Goal: Information Seeking & Learning: Find specific fact

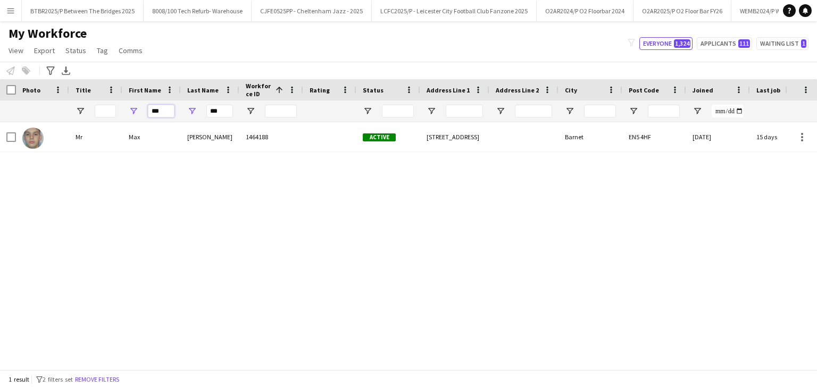
click at [166, 113] on input "***" at bounding box center [161, 111] width 27 height 13
type input "*"
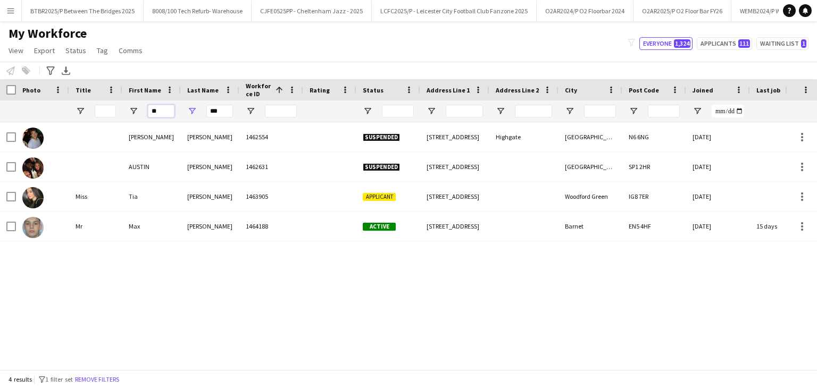
type input "*"
click at [215, 115] on input "***" at bounding box center [219, 111] width 27 height 13
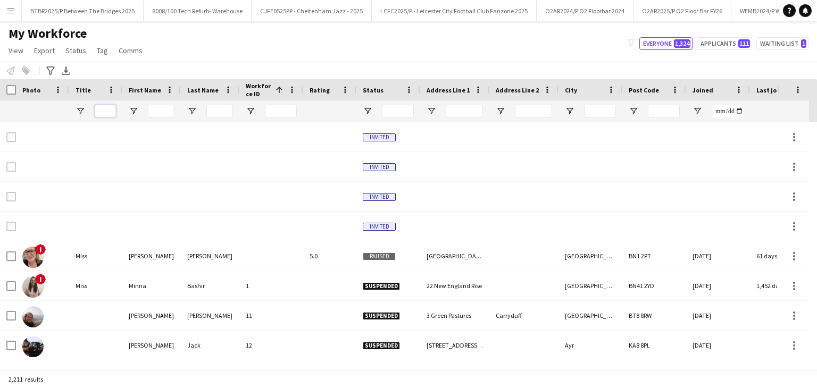
click at [111, 112] on input "Title Filter Input" at bounding box center [105, 111] width 21 height 13
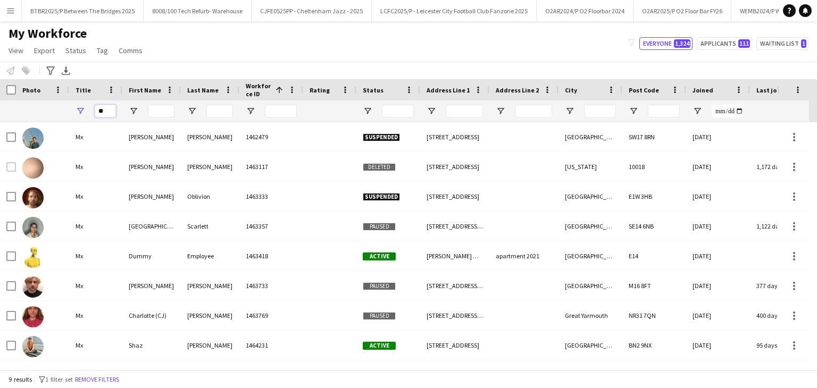
type input "**"
click at [169, 113] on input "First Name Filter Input" at bounding box center [161, 111] width 27 height 13
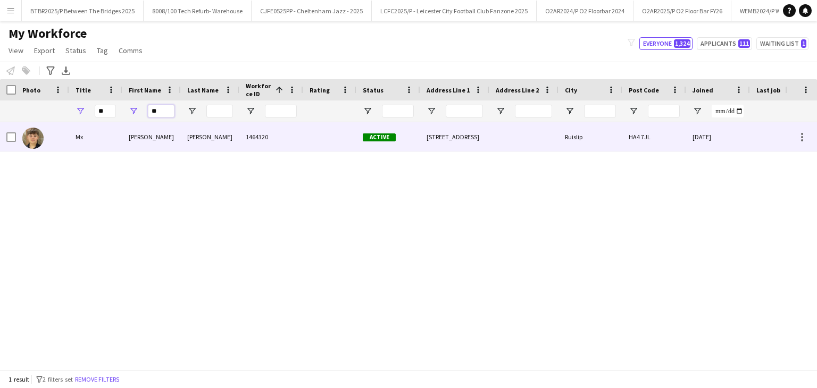
type input "**"
click at [175, 145] on div "[PERSON_NAME]" at bounding box center [151, 136] width 58 height 29
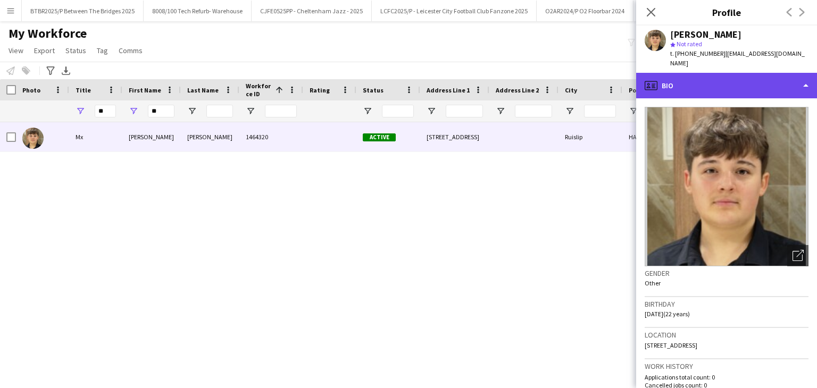
click at [727, 76] on div "profile Bio" at bounding box center [726, 86] width 181 height 26
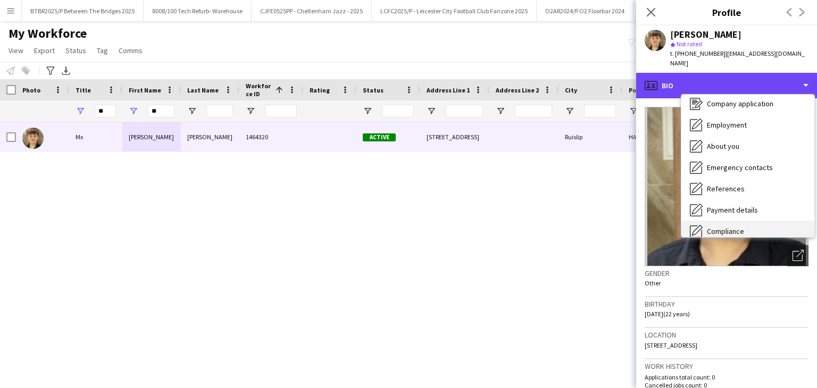
scroll to position [143, 0]
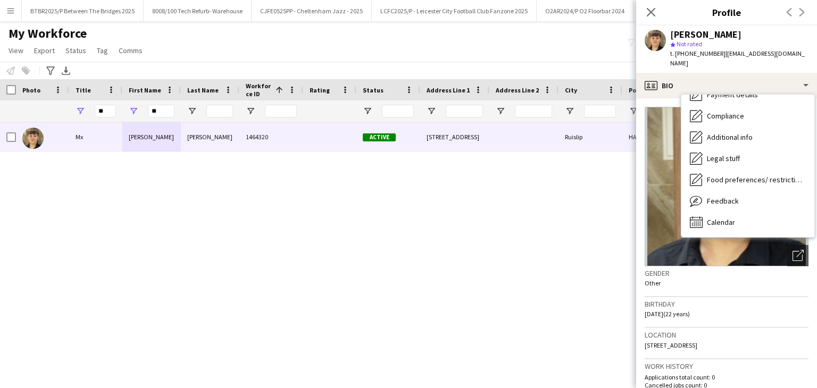
click at [576, 248] on div "Mx [PERSON_NAME] 1464320 Active [STREET_ADDRESS] 7JL [DATE] 0 [EMAIL_ADDRESS][D…" at bounding box center [392, 241] width 785 height 239
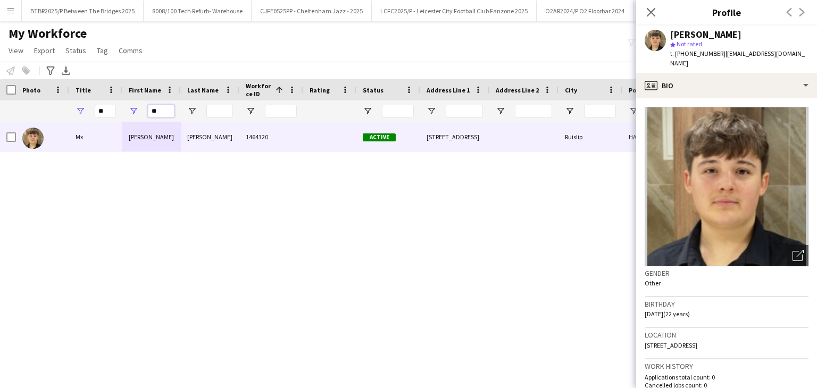
click at [160, 111] on input "**" at bounding box center [161, 111] width 27 height 13
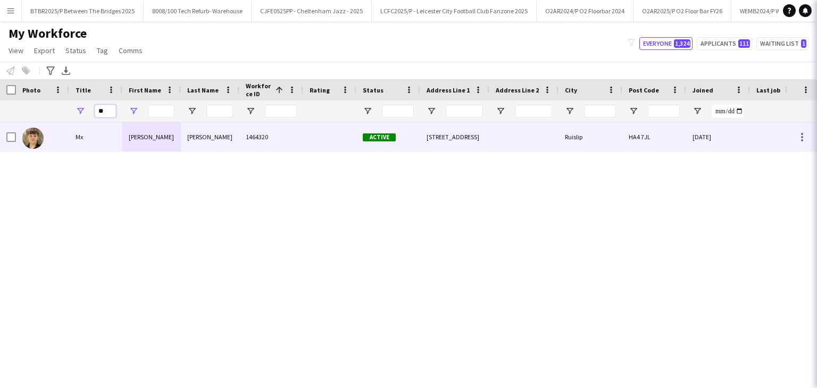
click at [105, 115] on input "**" at bounding box center [105, 111] width 21 height 13
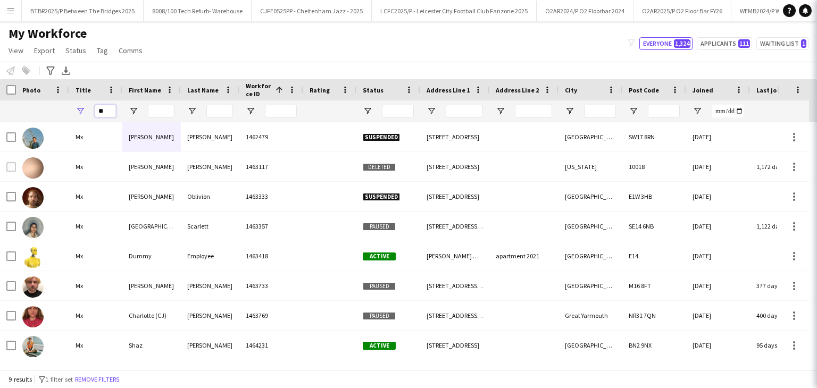
type input "*"
click at [171, 109] on input "First Name Filter Input" at bounding box center [161, 111] width 27 height 13
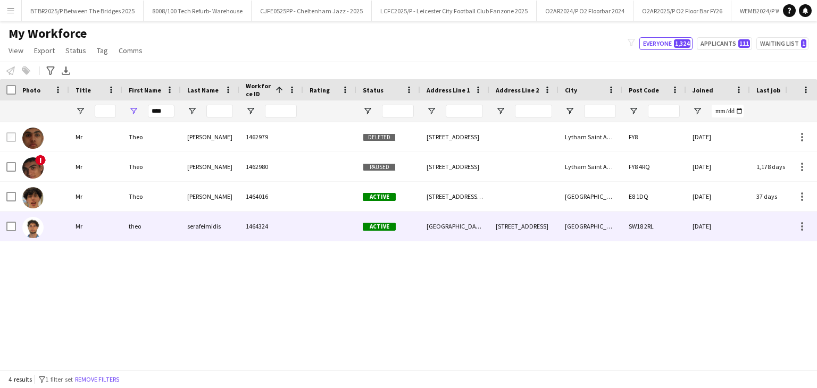
click at [227, 223] on div "serafeimidis" at bounding box center [210, 226] width 58 height 29
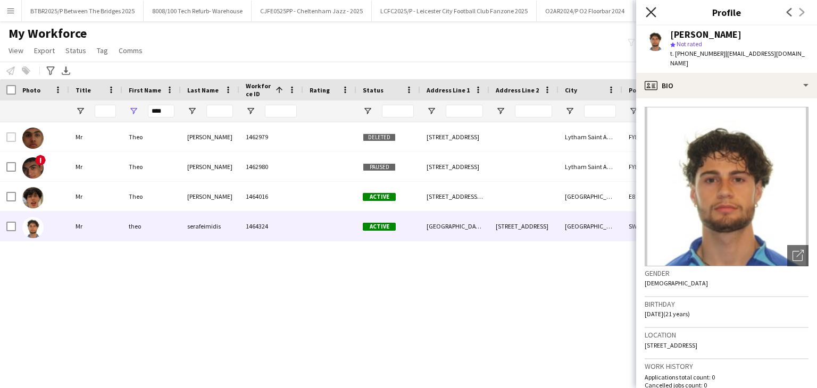
click at [652, 14] on icon at bounding box center [651, 12] width 10 height 10
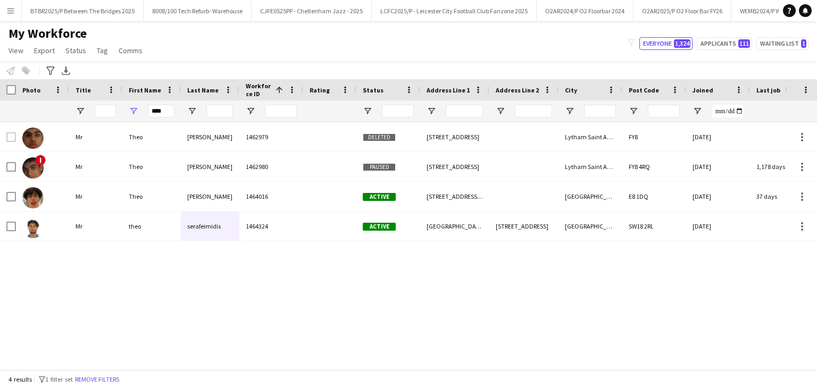
drag, startPoint x: 140, startPoint y: 115, endPoint x: 147, endPoint y: 114, distance: 6.6
click at [141, 115] on div "****" at bounding box center [151, 111] width 58 height 21
click at [160, 112] on input "****" at bounding box center [161, 111] width 27 height 13
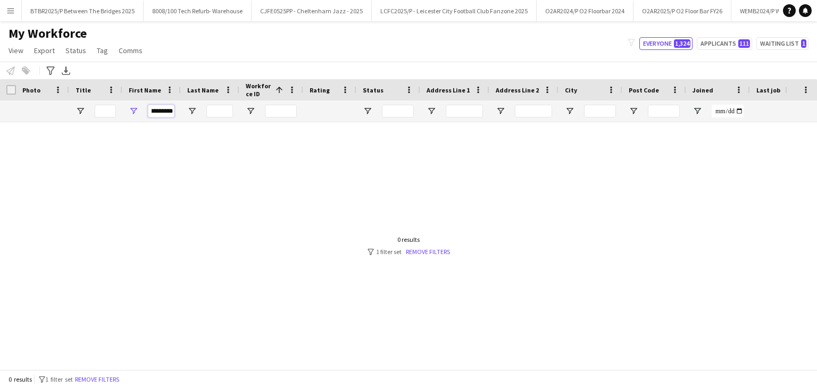
click at [155, 109] on input "*********" at bounding box center [161, 111] width 27 height 13
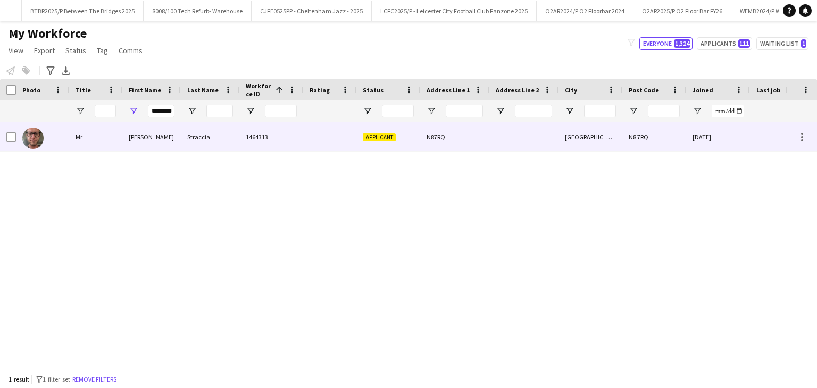
click at [238, 143] on div "Straccia" at bounding box center [210, 136] width 58 height 29
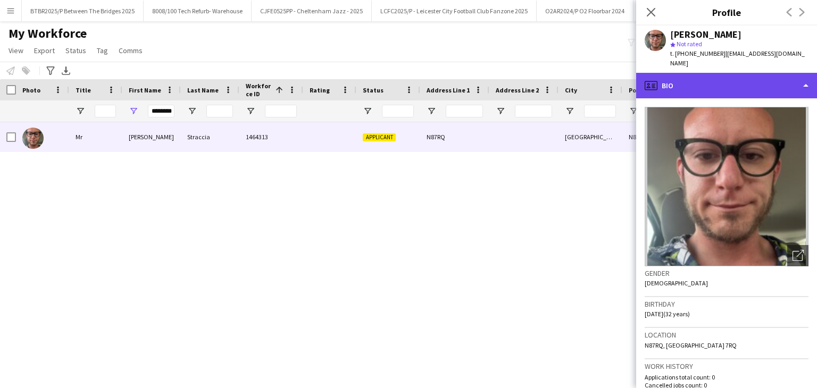
click at [752, 73] on div "profile Bio" at bounding box center [726, 86] width 181 height 26
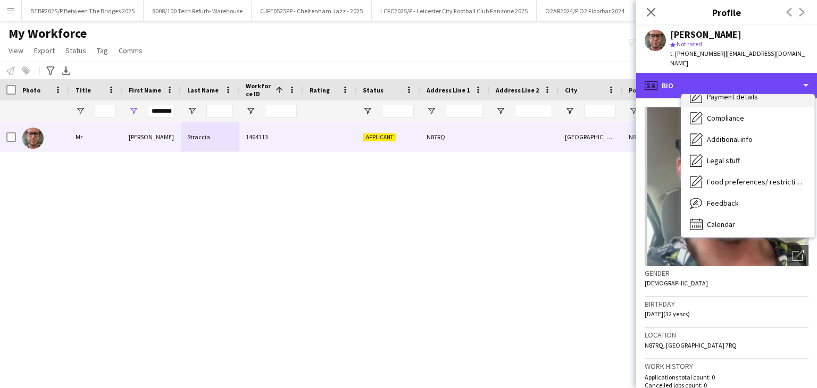
scroll to position [143, 0]
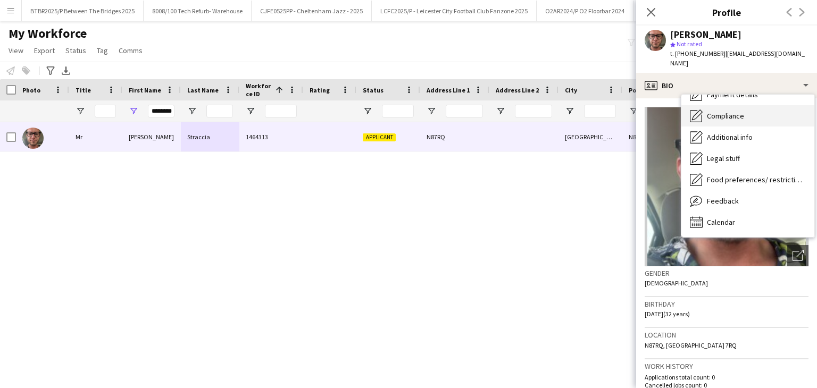
click at [735, 111] on span "Compliance" at bounding box center [725, 116] width 37 height 10
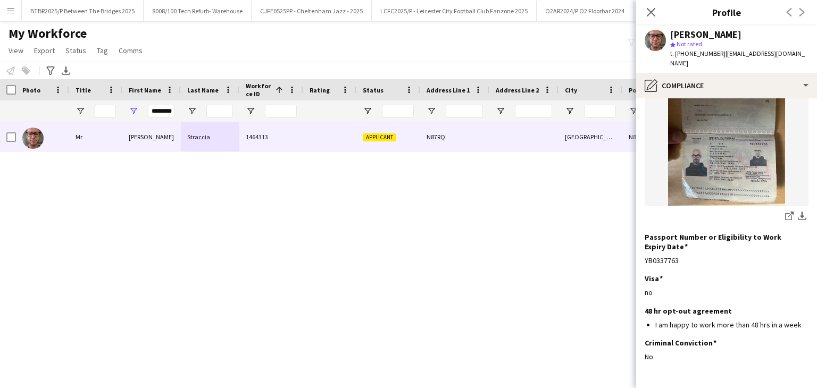
scroll to position [166, 0]
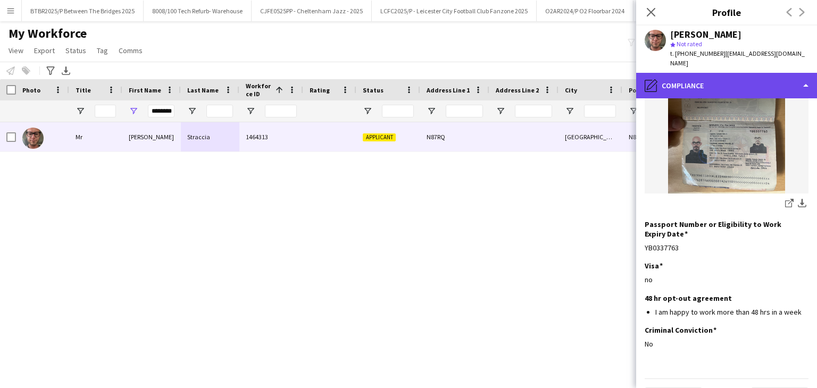
click at [724, 73] on div "pencil4 Compliance" at bounding box center [726, 86] width 181 height 26
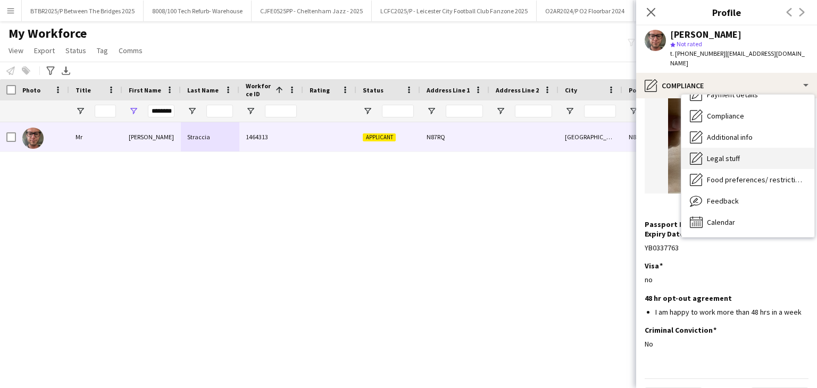
click at [737, 148] on div "Legal stuff Legal stuff" at bounding box center [747, 158] width 133 height 21
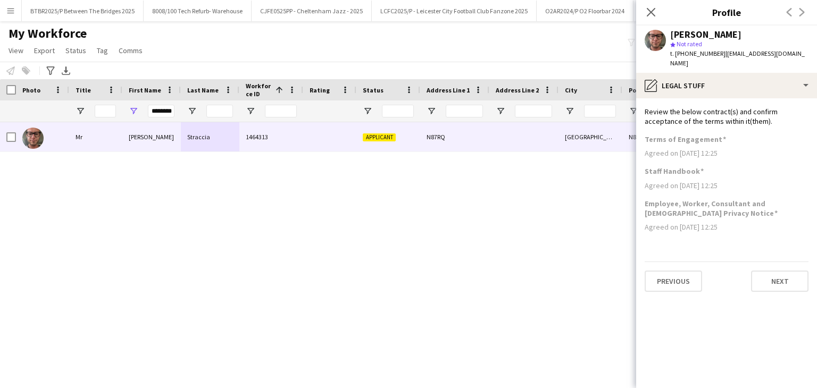
scroll to position [0, 0]
click at [650, 16] on icon "Close pop-in" at bounding box center [651, 12] width 10 height 10
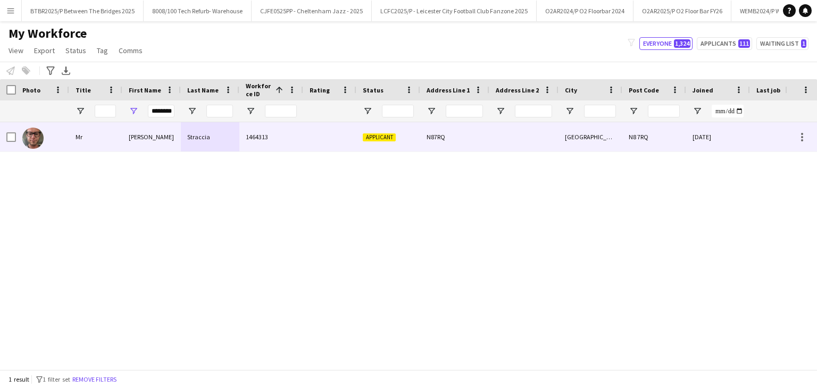
click at [505, 141] on div at bounding box center [523, 136] width 69 height 29
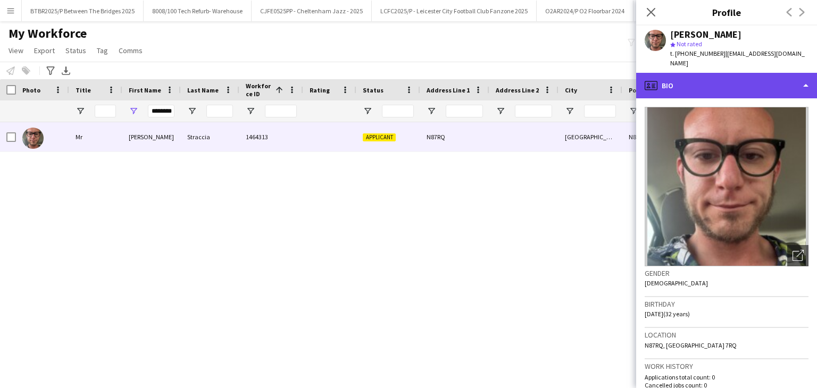
click at [768, 75] on div "profile Bio" at bounding box center [726, 86] width 181 height 26
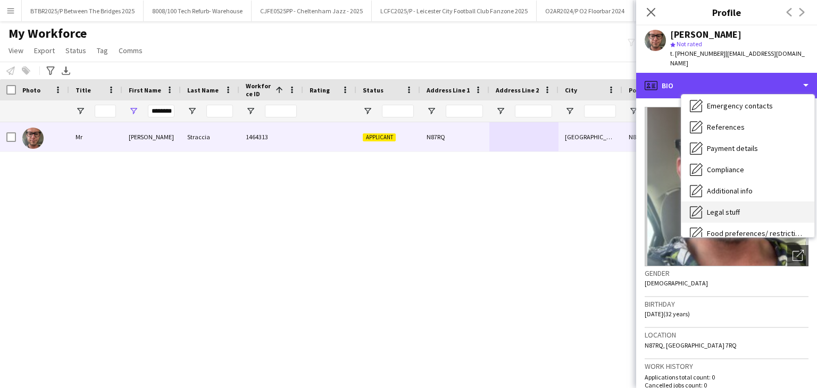
scroll to position [89, 0]
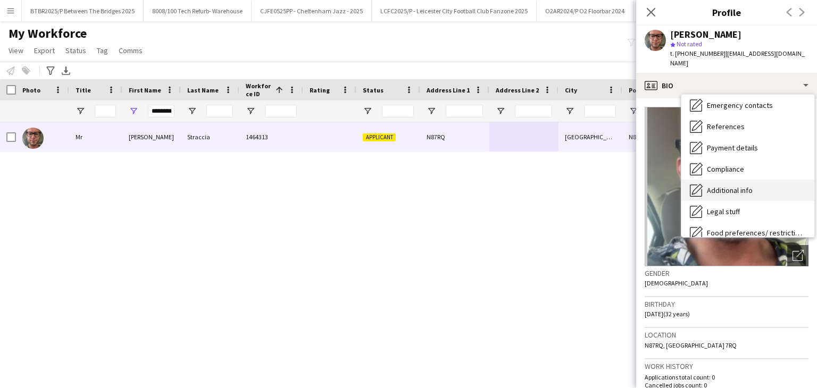
click at [746, 186] on span "Additional info" at bounding box center [730, 191] width 46 height 10
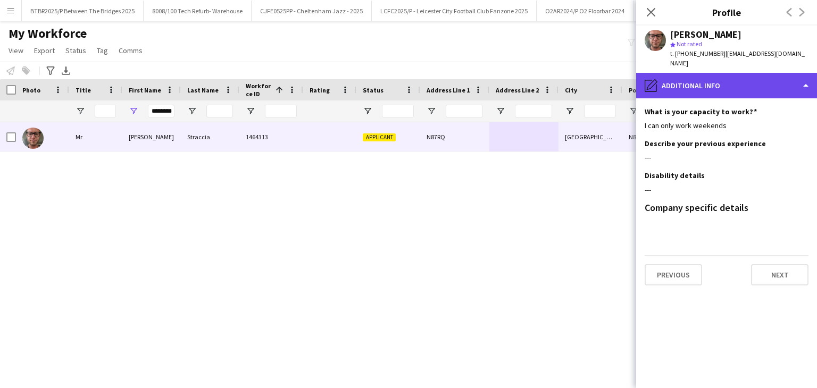
click at [734, 83] on div "pencil4 Additional info" at bounding box center [726, 86] width 181 height 26
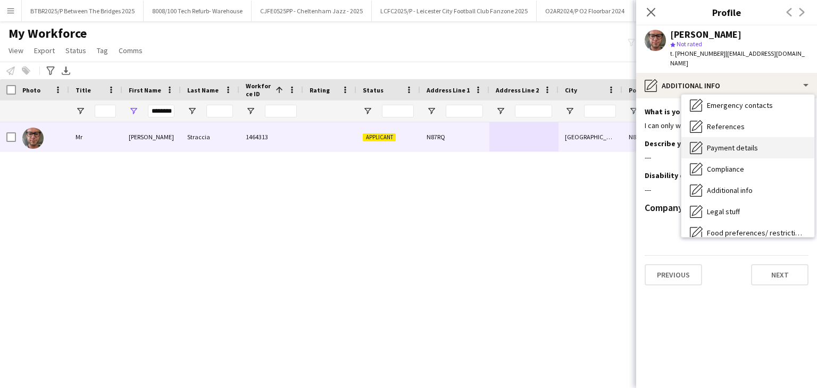
click at [749, 143] on span "Payment details" at bounding box center [732, 148] width 51 height 10
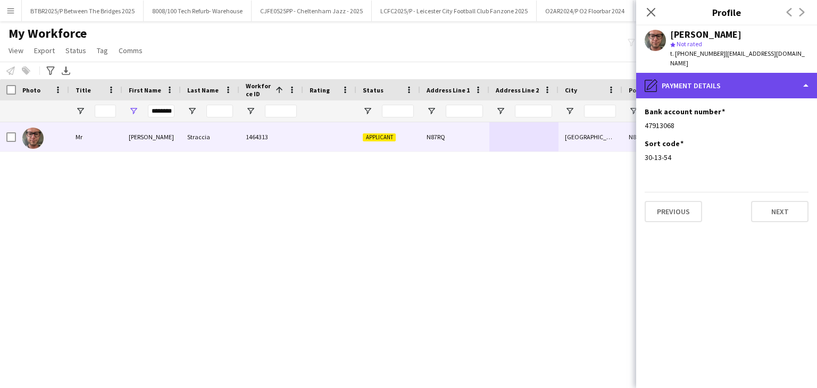
click at [730, 78] on div "pencil4 Payment details" at bounding box center [726, 86] width 181 height 26
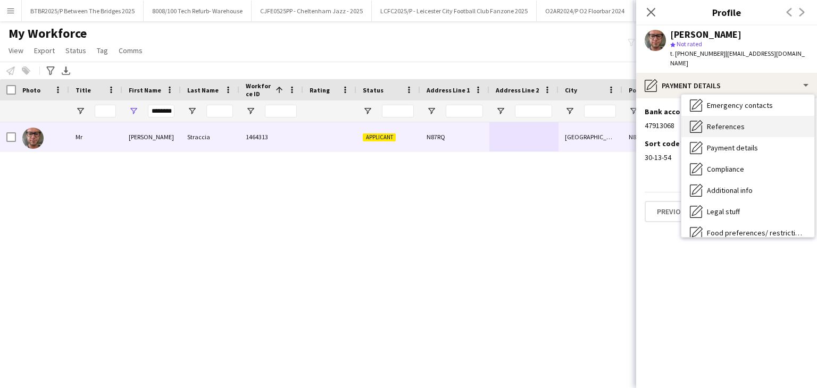
click at [738, 122] on span "References" at bounding box center [726, 127] width 38 height 10
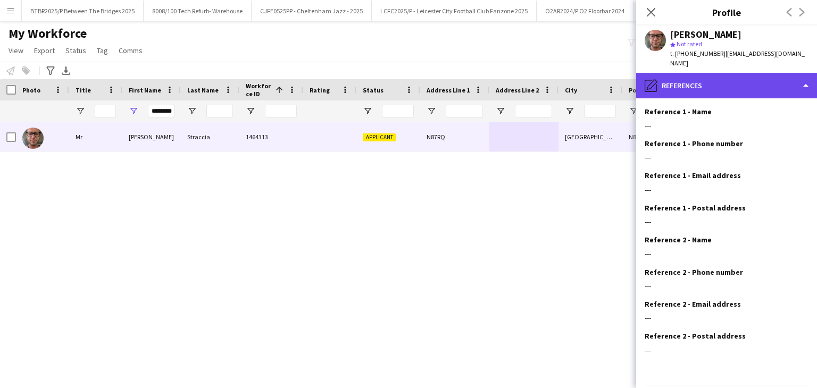
click at [730, 85] on div "pencil4 References" at bounding box center [726, 86] width 181 height 26
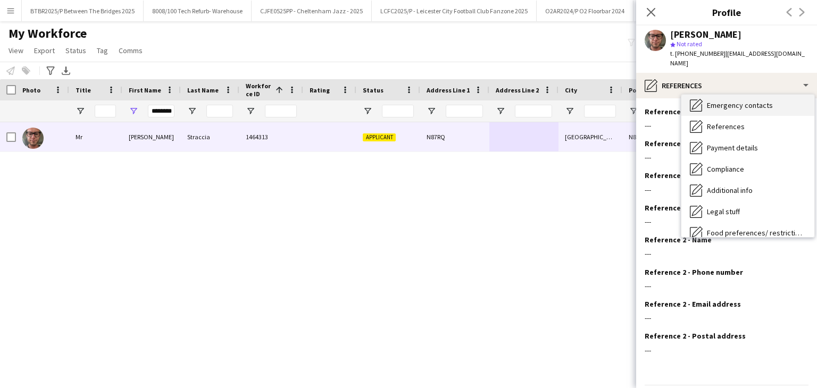
click at [732, 101] on span "Emergency contacts" at bounding box center [740, 106] width 66 height 10
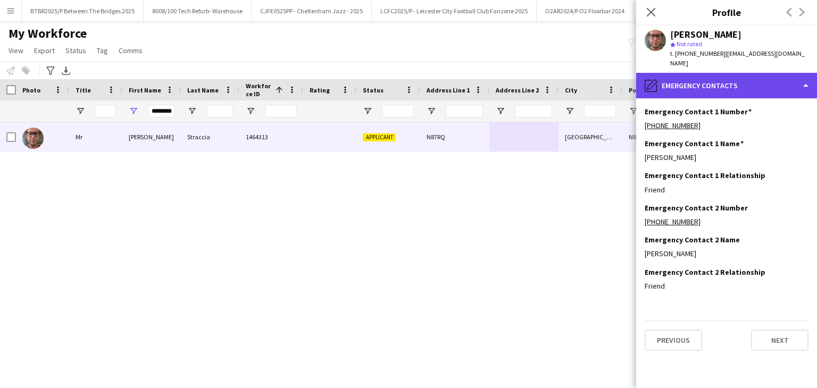
click at [727, 78] on div "pencil4 Emergency contacts" at bounding box center [726, 86] width 181 height 26
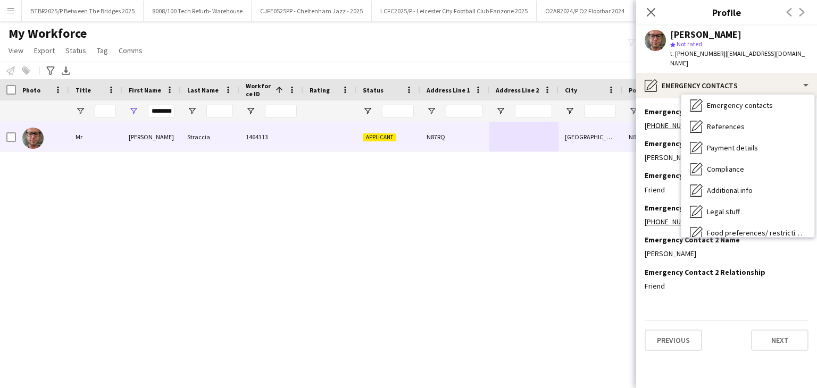
click at [687, 12] on h3 "Profile" at bounding box center [726, 12] width 181 height 14
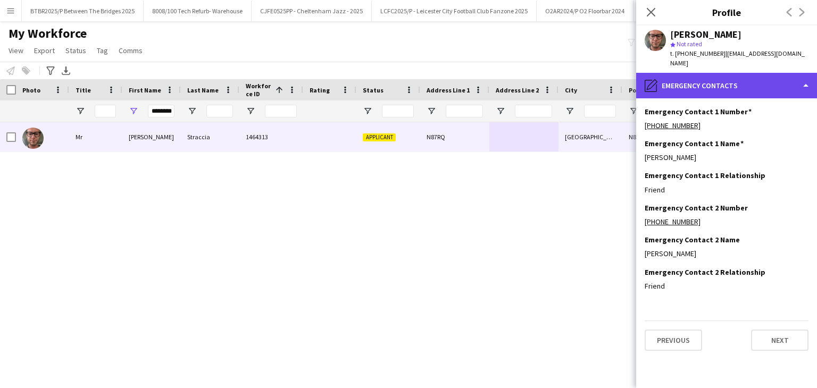
click at [759, 75] on div "pencil4 Emergency contacts" at bounding box center [726, 86] width 181 height 26
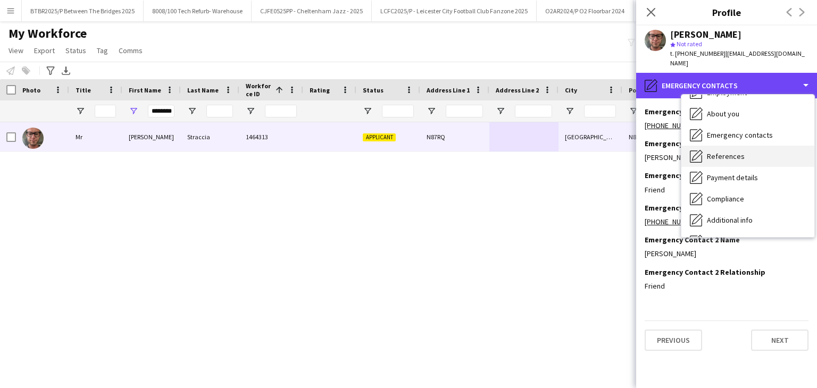
scroll to position [0, 0]
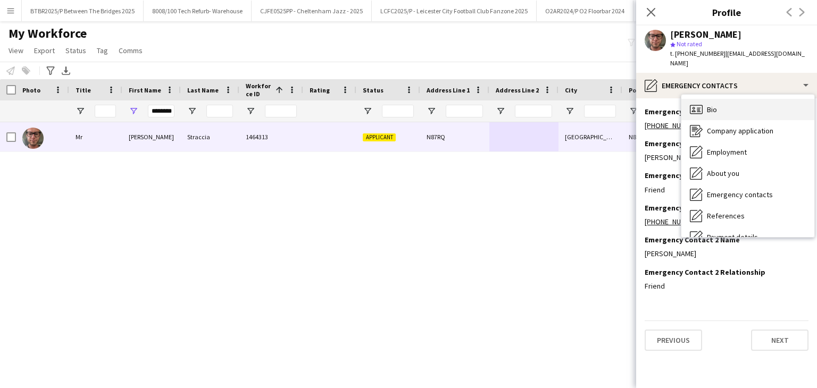
click at [746, 102] on div "Bio Bio" at bounding box center [747, 109] width 133 height 21
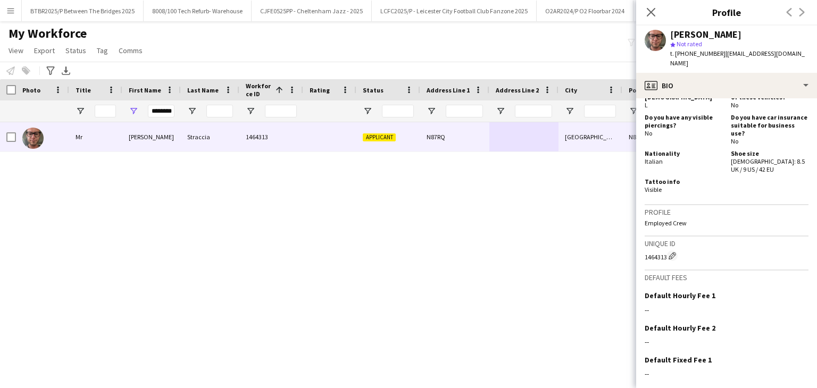
scroll to position [567, 0]
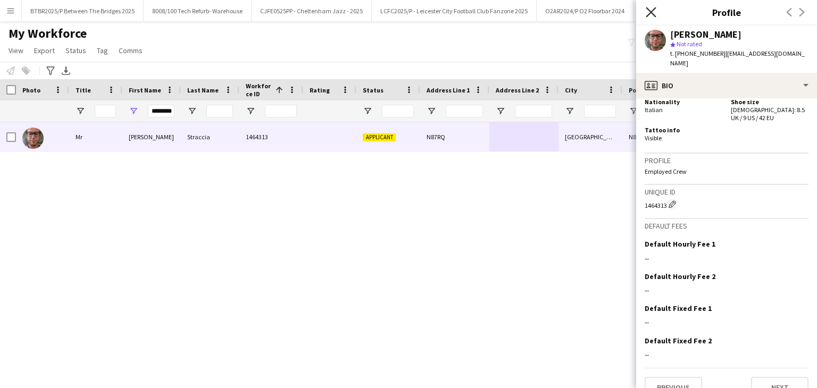
click at [649, 15] on icon "Close pop-in" at bounding box center [651, 12] width 10 height 10
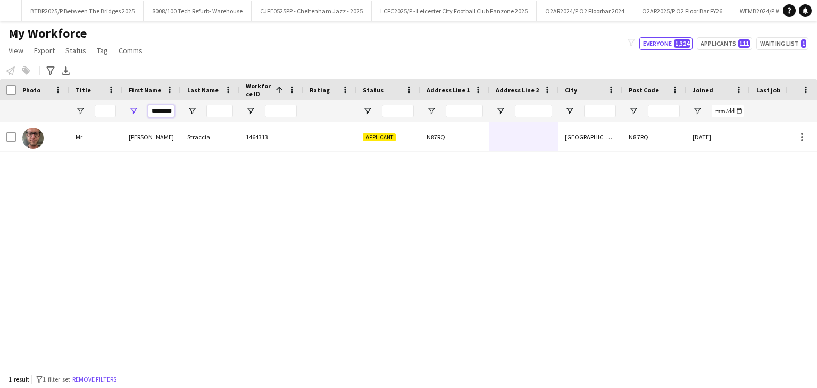
click at [160, 113] on input "********" at bounding box center [161, 111] width 27 height 13
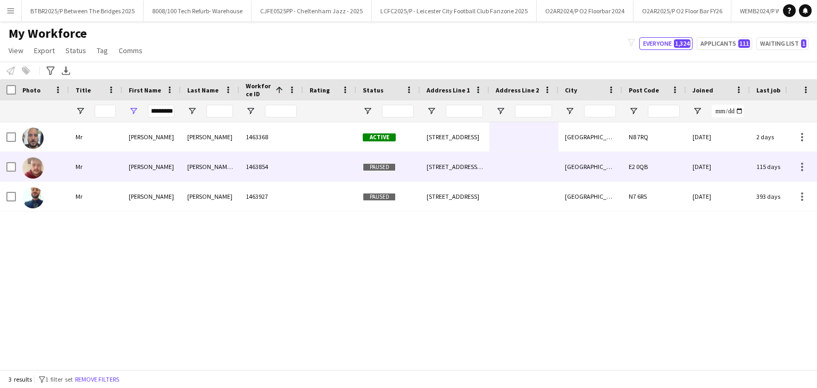
click at [317, 152] on div at bounding box center [329, 166] width 53 height 29
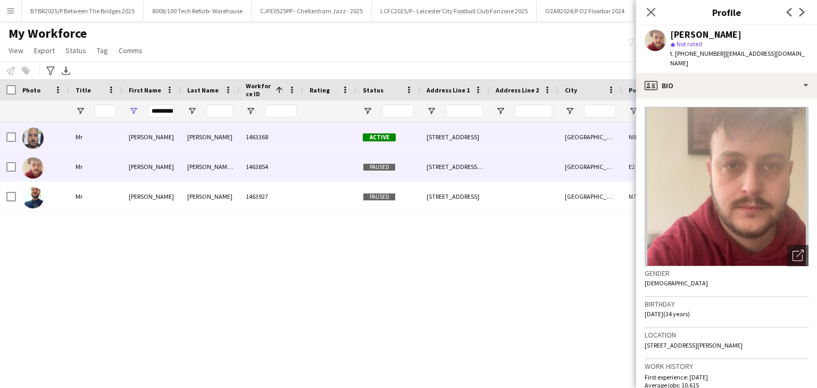
click at [317, 147] on div at bounding box center [329, 136] width 53 height 29
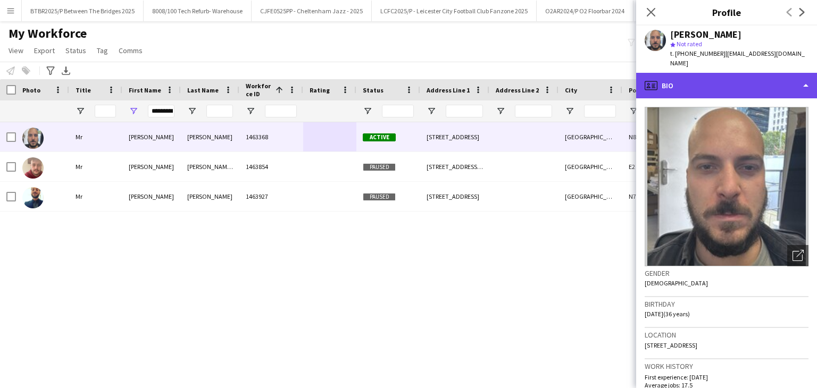
drag, startPoint x: 687, startPoint y: 80, endPoint x: 694, endPoint y: 80, distance: 7.4
click at [687, 80] on div "profile Bio" at bounding box center [726, 86] width 181 height 26
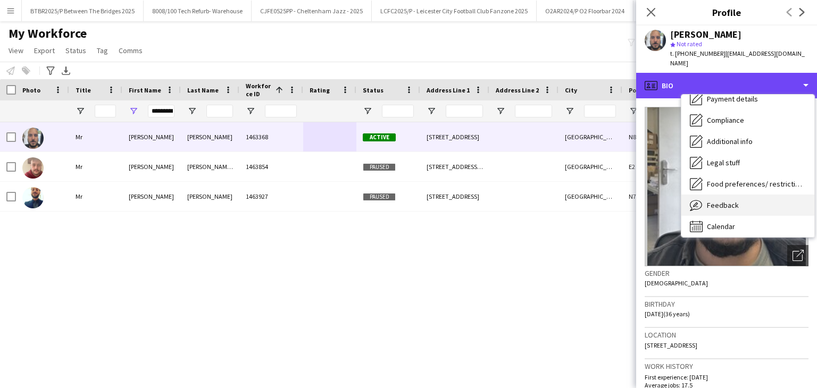
scroll to position [143, 0]
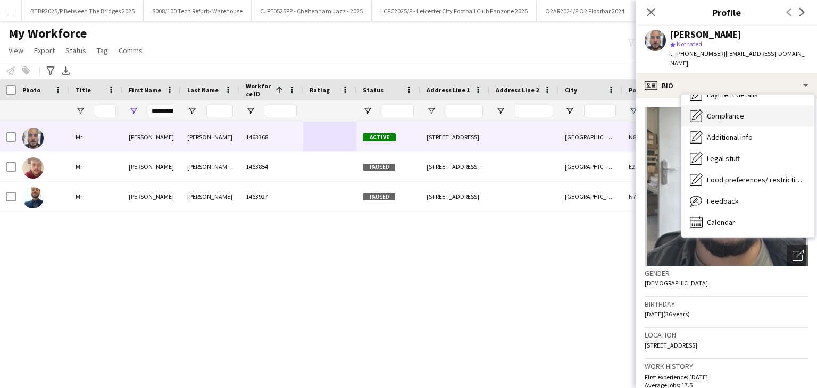
click at [750, 108] on div "Compliance Compliance" at bounding box center [747, 115] width 133 height 21
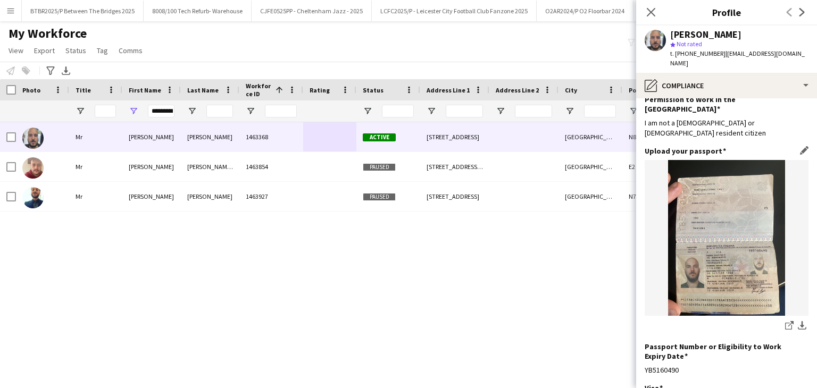
scroll to position [213, 0]
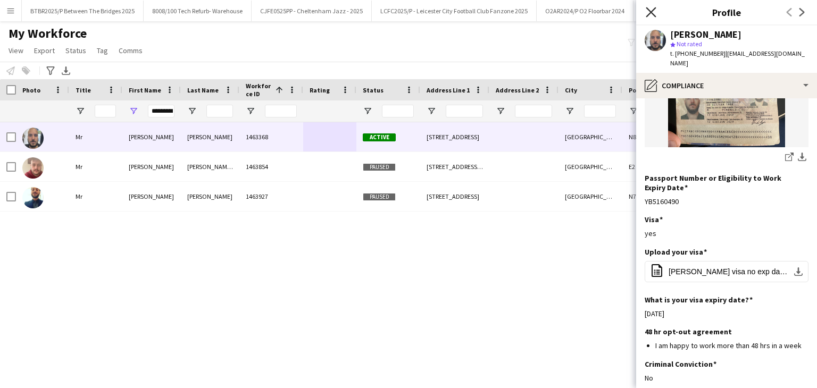
click at [654, 8] on icon at bounding box center [651, 12] width 10 height 10
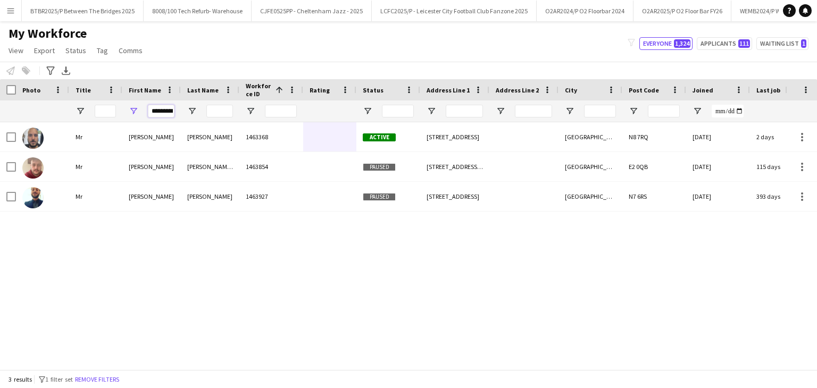
click at [160, 111] on input "*********" at bounding box center [161, 111] width 27 height 13
type input "*"
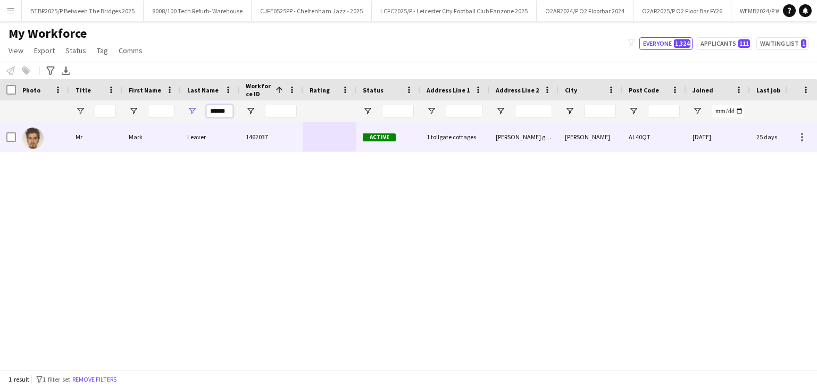
type input "******"
click at [270, 133] on div "1462037" at bounding box center [271, 136] width 64 height 29
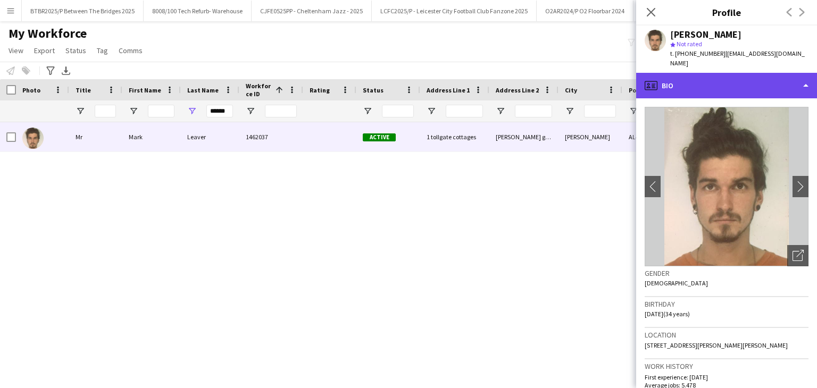
click at [729, 76] on div "profile Bio" at bounding box center [726, 86] width 181 height 26
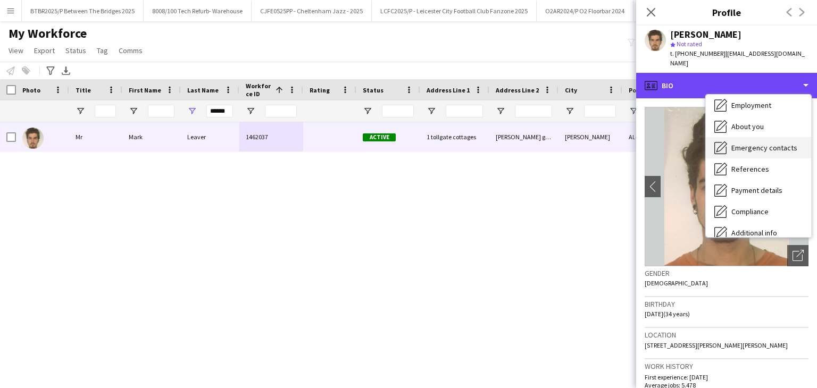
scroll to position [121, 0]
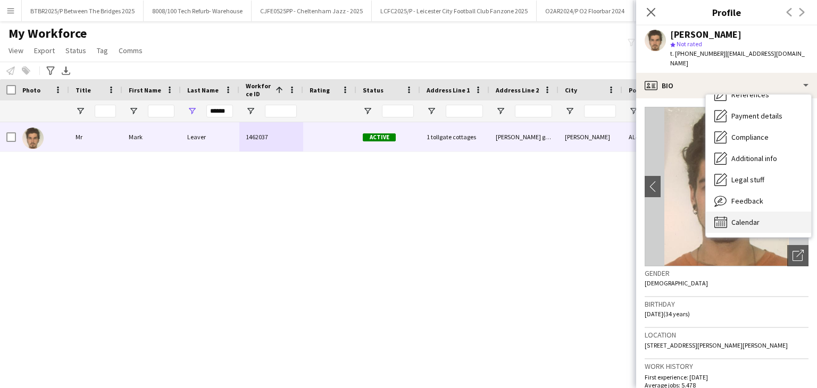
click at [750, 217] on span "Calendar" at bounding box center [745, 222] width 28 height 10
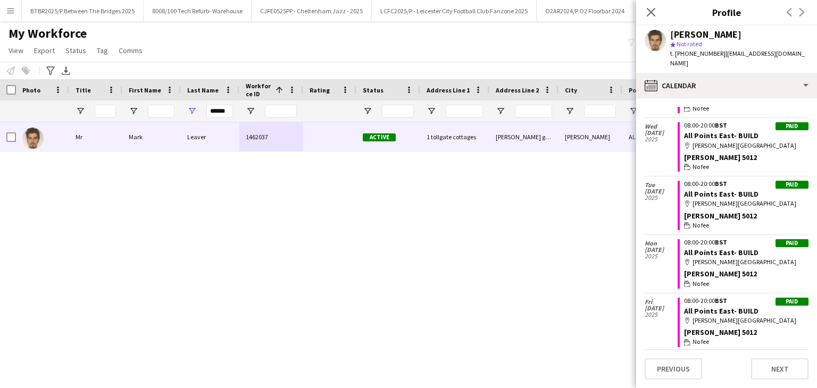
scroll to position [1010, 0]
